Goal: Task Accomplishment & Management: Complete application form

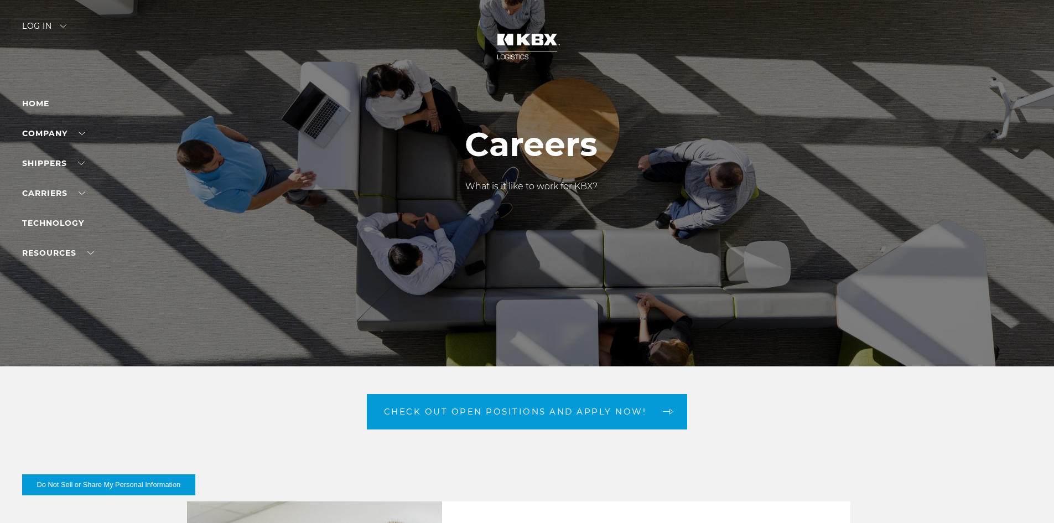
drag, startPoint x: 357, startPoint y: 139, endPoint x: 827, endPoint y: 437, distance: 557.1
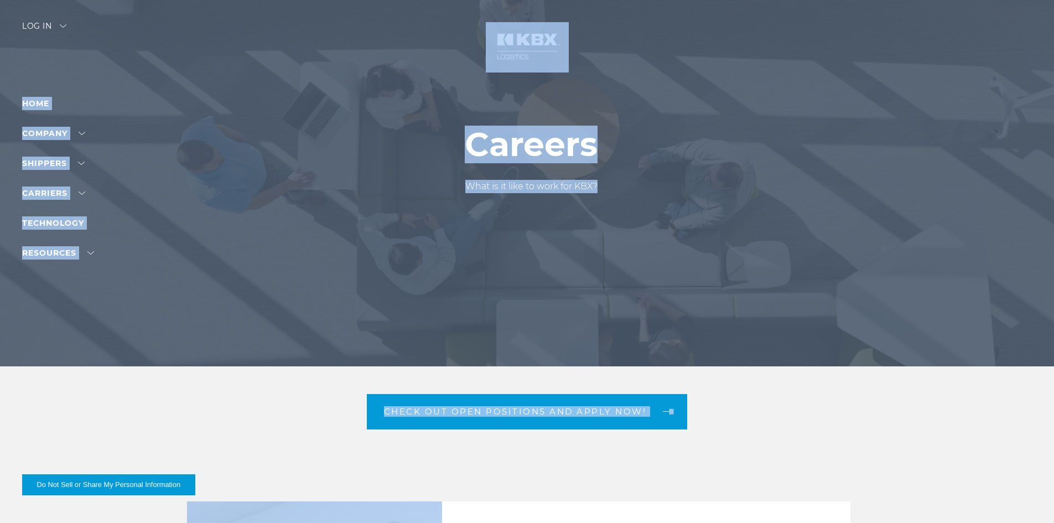
drag, startPoint x: 835, startPoint y: 443, endPoint x: 493, endPoint y: 34, distance: 533.2
click at [465, 27] on div at bounding box center [531, 183] width 1062 height 366
click at [441, 15] on div at bounding box center [531, 183] width 1062 height 366
click at [435, 4] on div at bounding box center [531, 183] width 1062 height 366
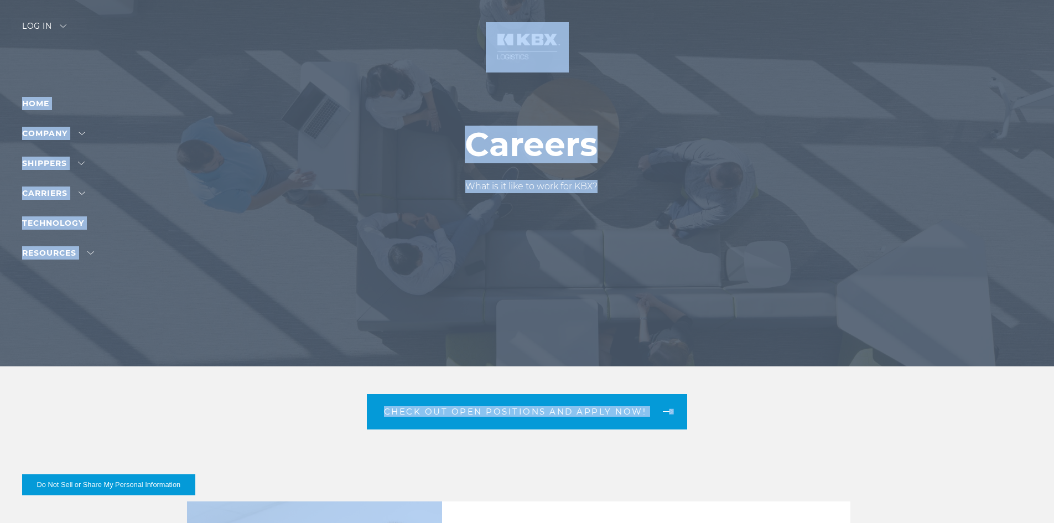
click at [538, 9] on div at bounding box center [531, 183] width 1062 height 366
click at [634, 14] on div at bounding box center [531, 183] width 1062 height 366
click at [626, 76] on div at bounding box center [531, 183] width 1062 height 366
click at [687, 185] on div at bounding box center [531, 183] width 1062 height 366
drag, startPoint x: 756, startPoint y: 379, endPoint x: 759, endPoint y: 384, distance: 6.4
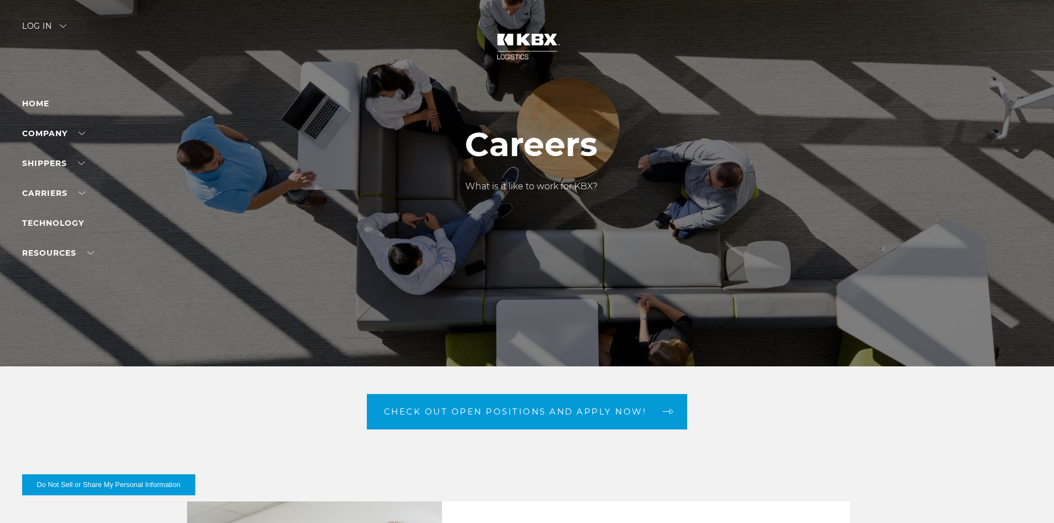
drag, startPoint x: 357, startPoint y: 468, endPoint x: 341, endPoint y: 467, distance: 16.6
click at [44, 166] on link "Careers" at bounding box center [40, 169] width 37 height 8
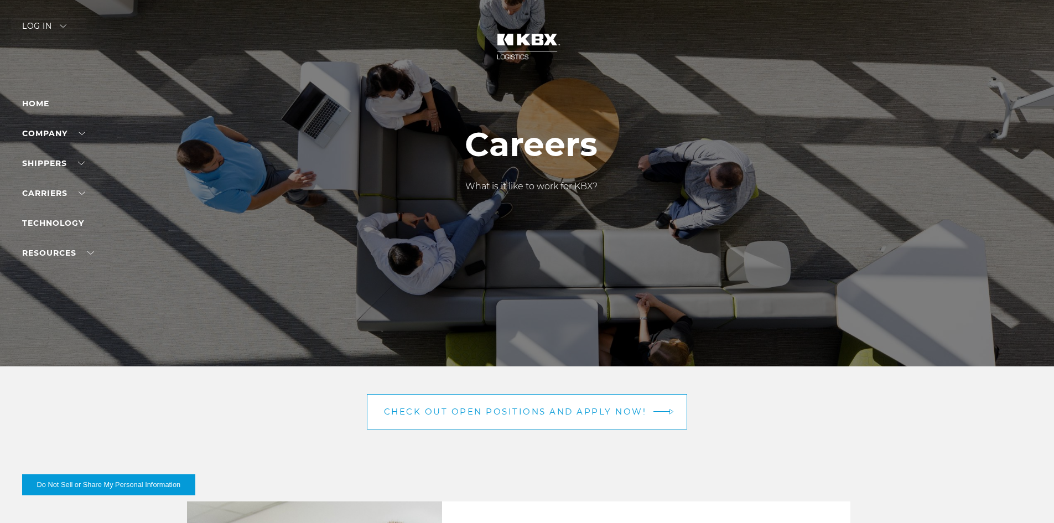
click at [423, 407] on span "Check out open positions and apply now!" at bounding box center [515, 411] width 263 height 8
